Goal: Task Accomplishment & Management: Manage account settings

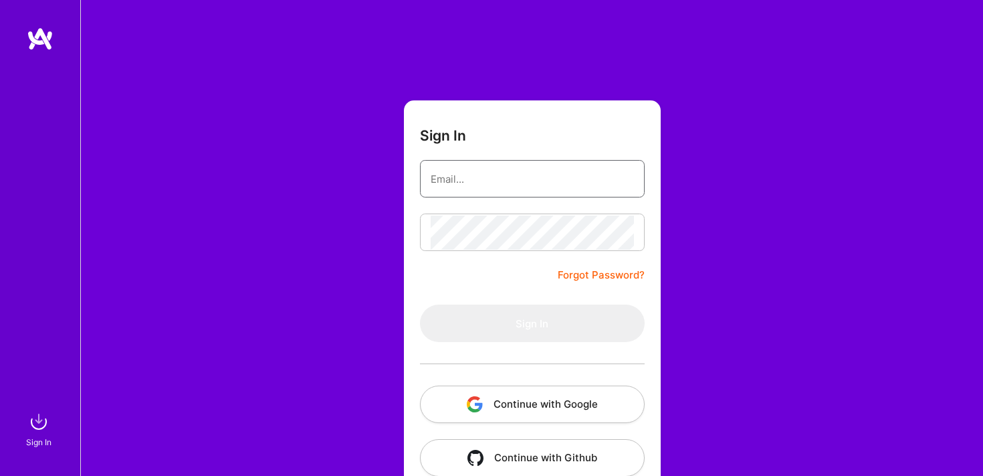
click at [532, 166] on input "email" at bounding box center [532, 179] width 203 height 34
click at [529, 173] on input "email" at bounding box center [532, 179] width 203 height 34
type input "[EMAIL_ADDRESS][DOMAIN_NAME]"
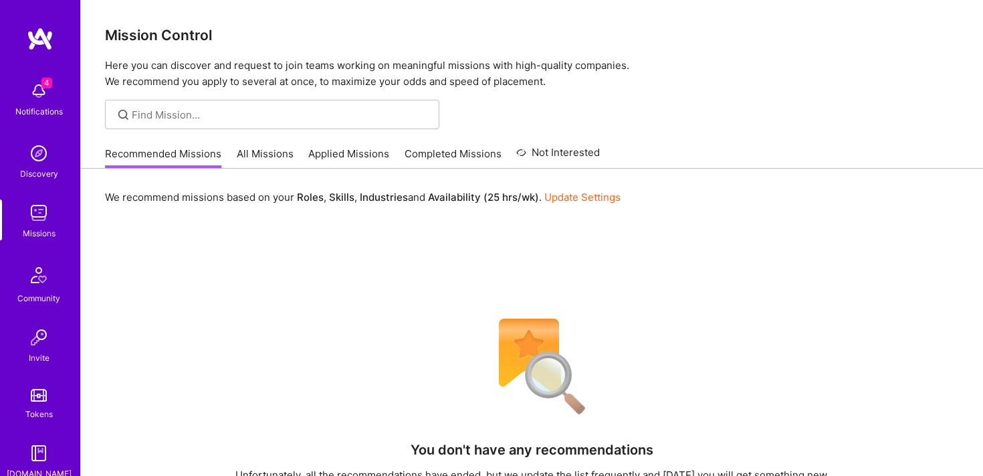
click at [272, 152] on link "All Missions" at bounding box center [265, 158] width 57 height 22
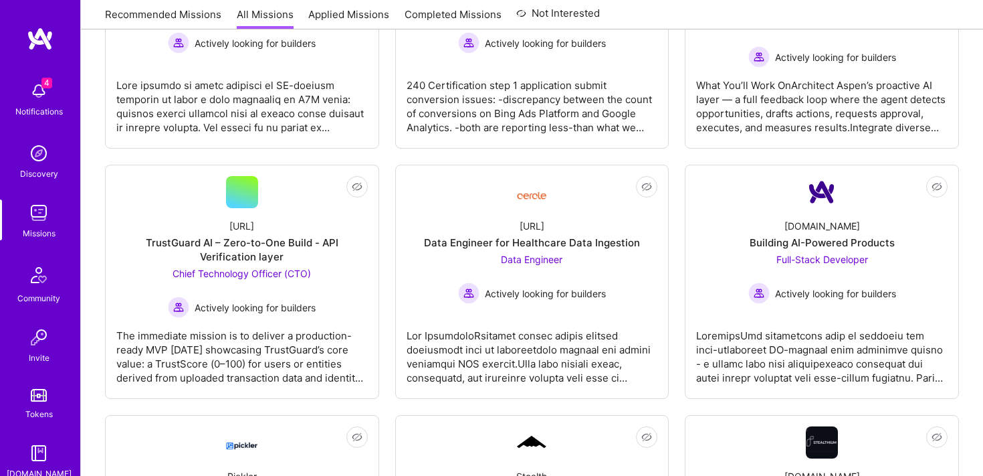
scroll to position [676, 0]
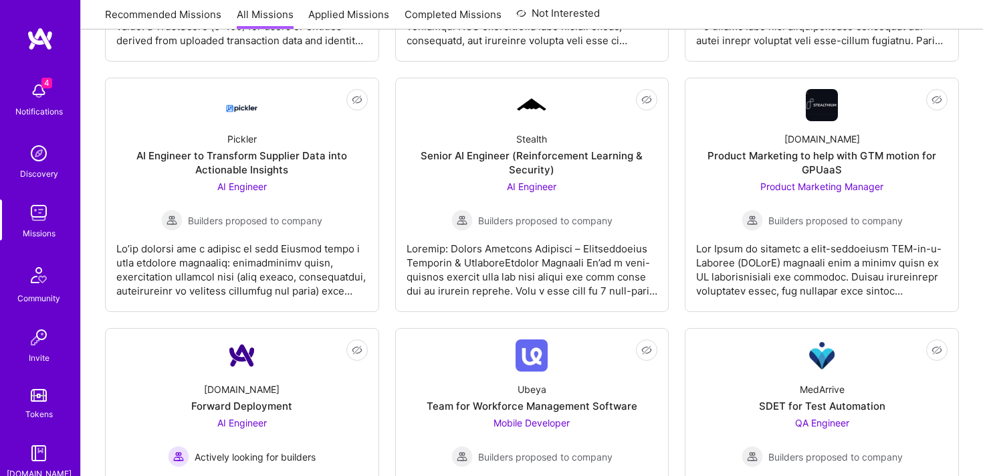
click at [41, 203] on img at bounding box center [38, 212] width 27 height 27
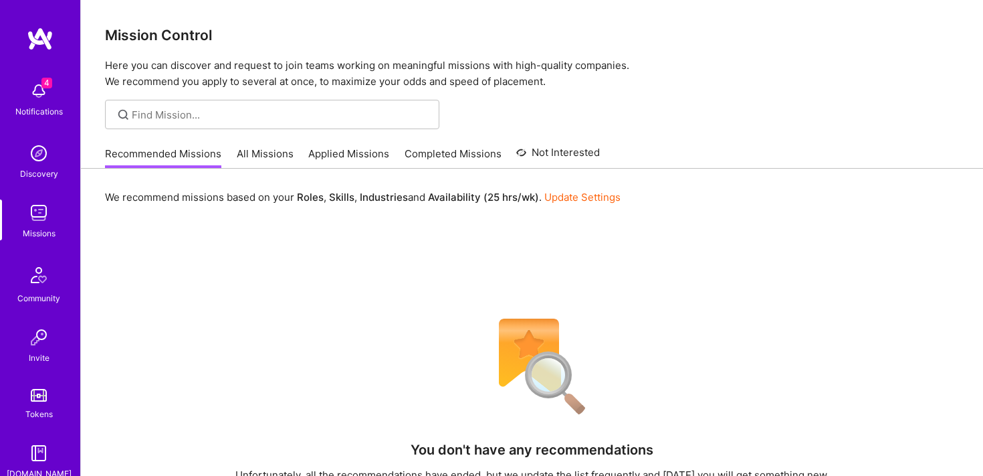
click at [353, 148] on link "Applied Missions" at bounding box center [348, 158] width 81 height 22
